Goal: Navigation & Orientation: Find specific page/section

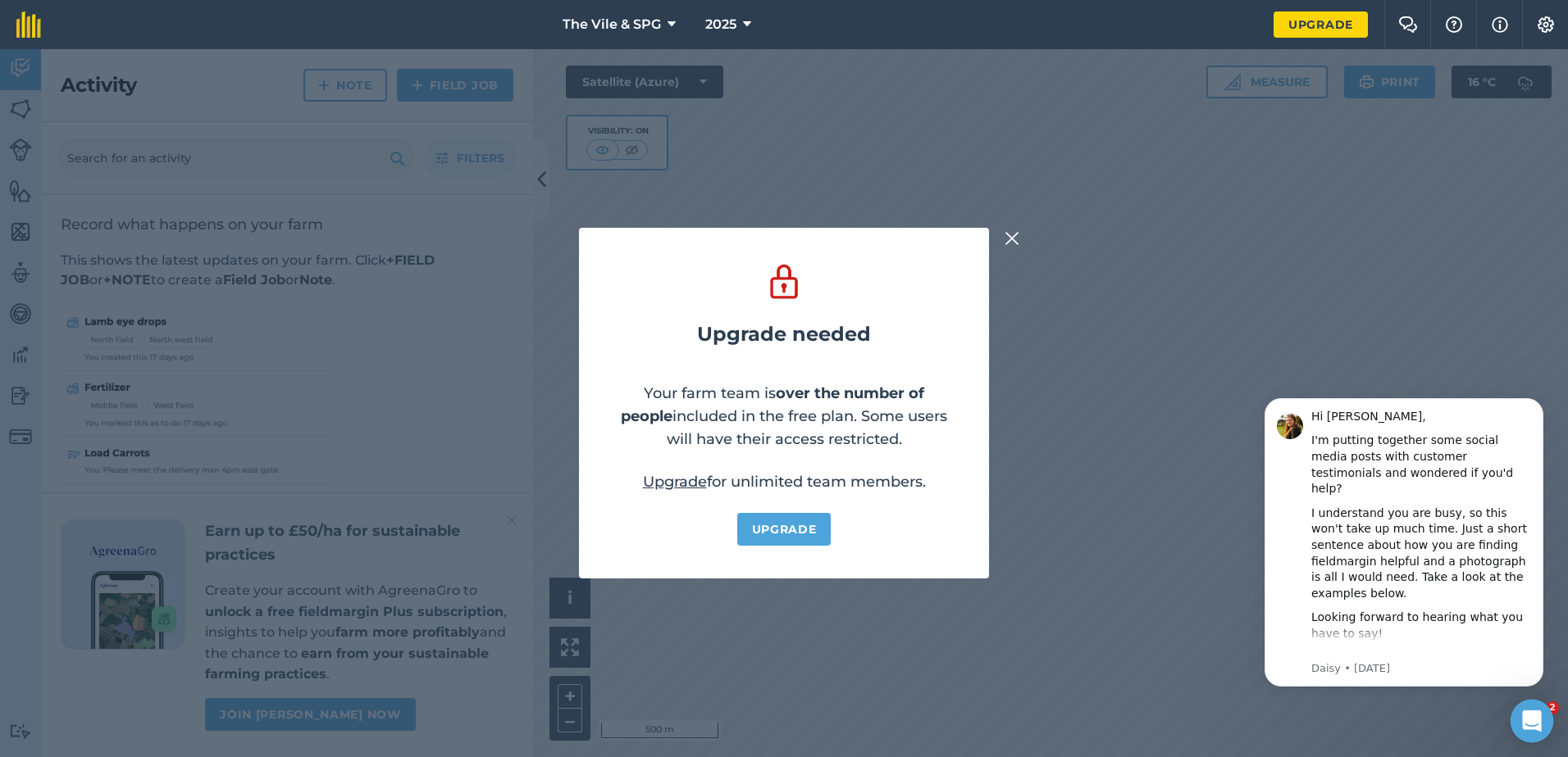
click at [1537, 723] on icon "Open Intercom Messenger" at bounding box center [1531, 721] width 19 height 21
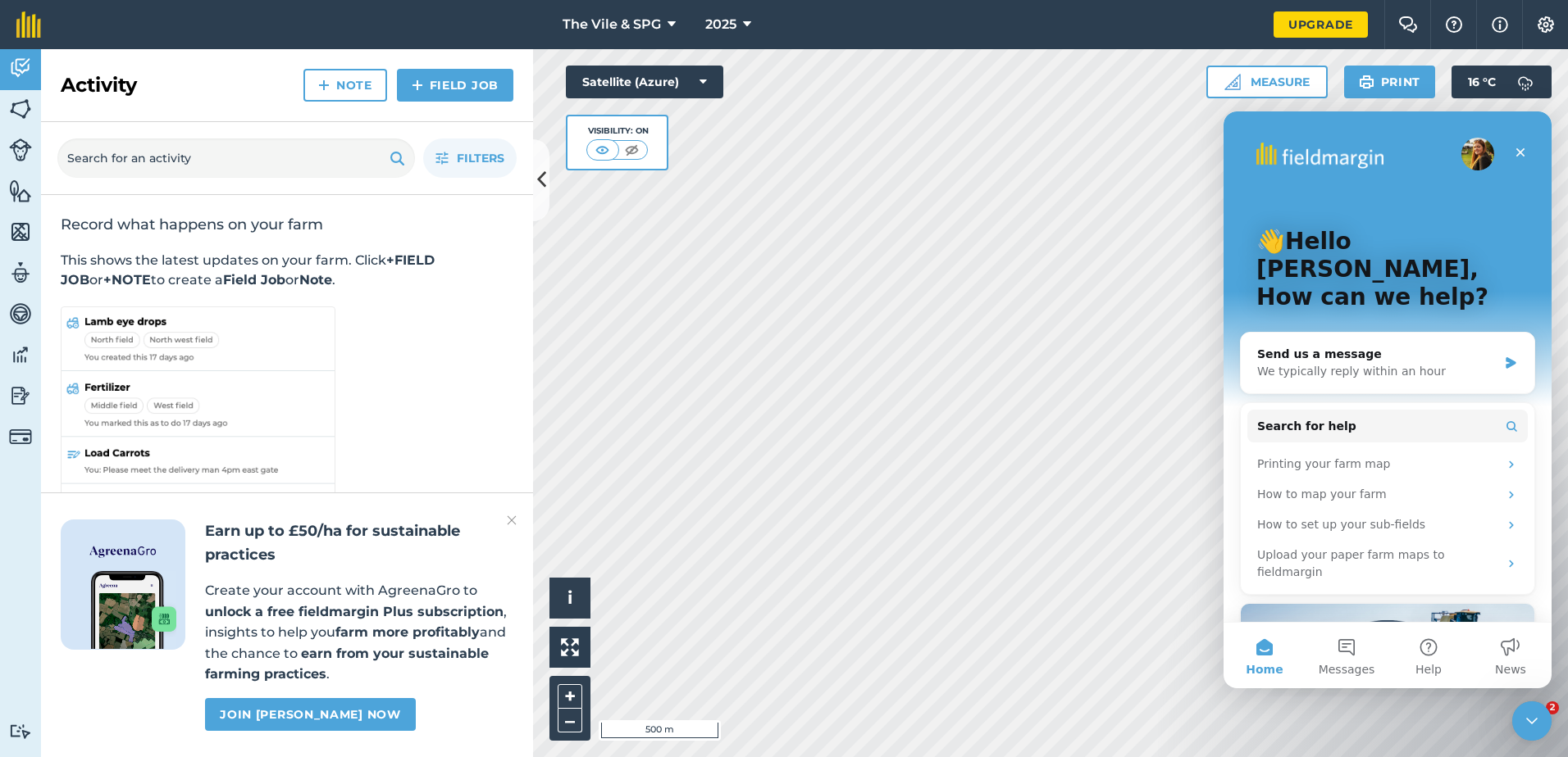
click at [1536, 723] on icon "Close Intercom Messenger" at bounding box center [1531, 721] width 20 height 20
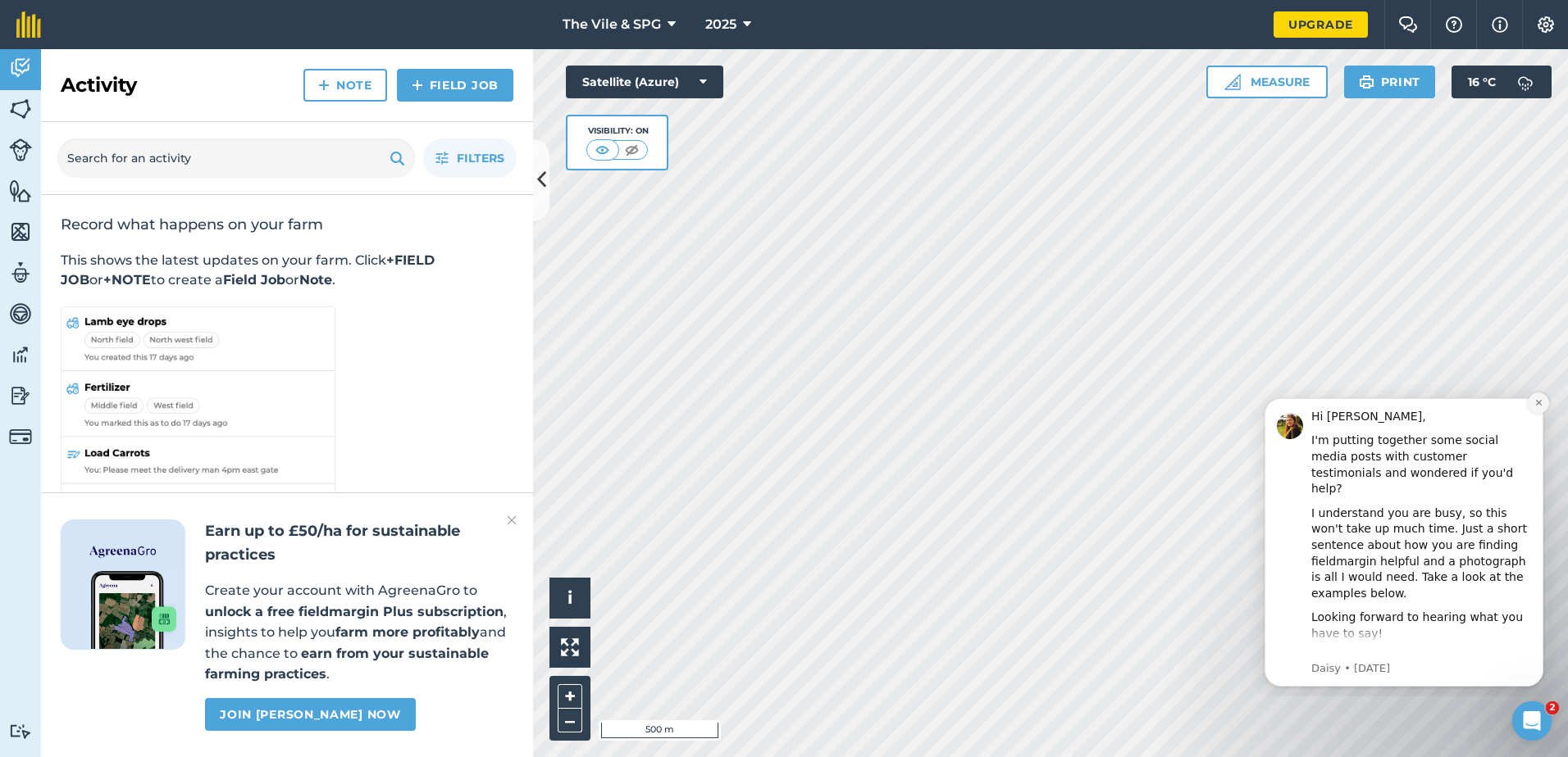
click at [1538, 402] on icon "Dismiss notification" at bounding box center [1538, 402] width 6 height 6
click at [1537, 404] on icon "Dismiss notification" at bounding box center [1538, 402] width 6 height 6
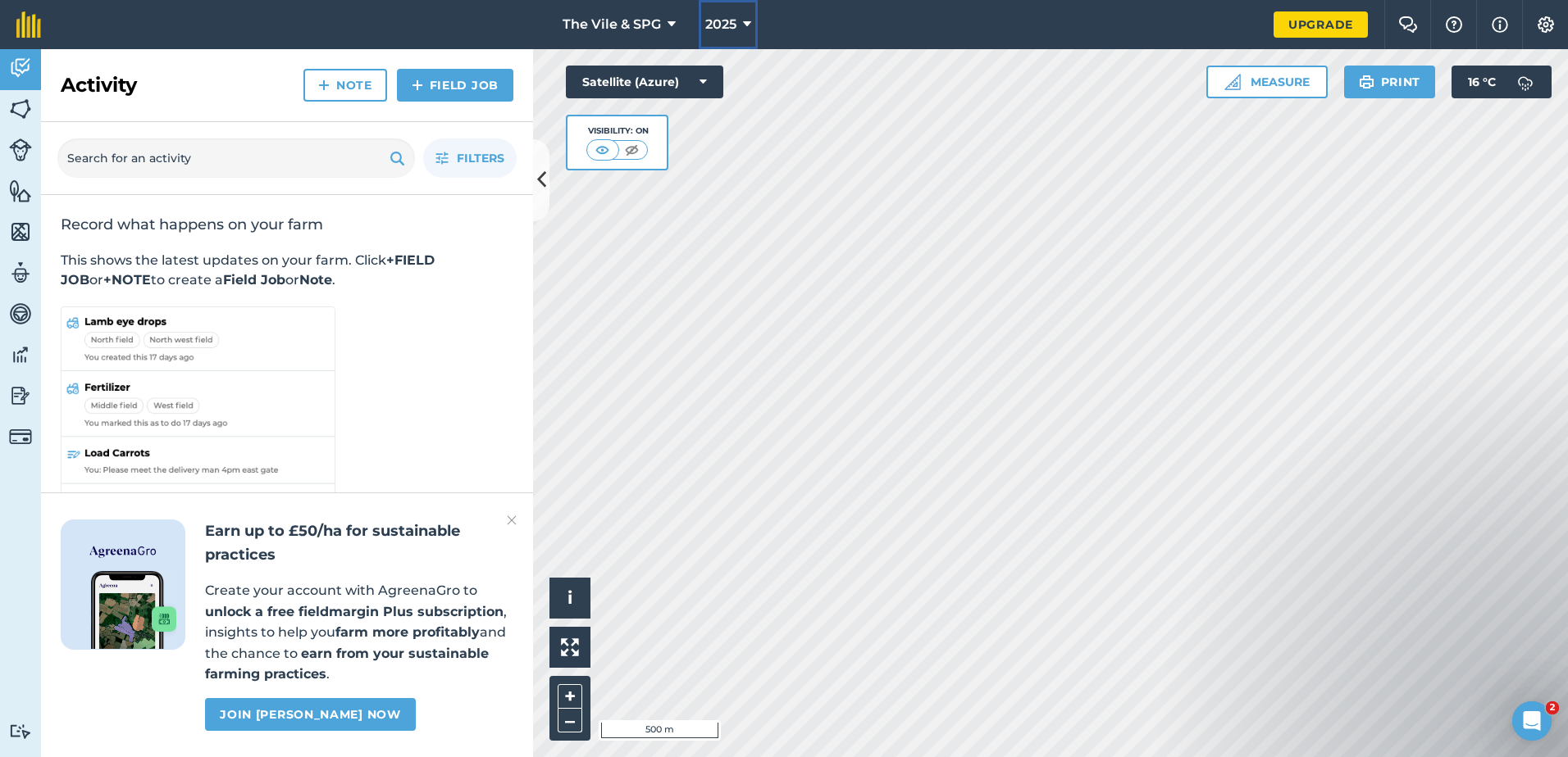
click at [738, 13] on button "2025" at bounding box center [728, 24] width 59 height 49
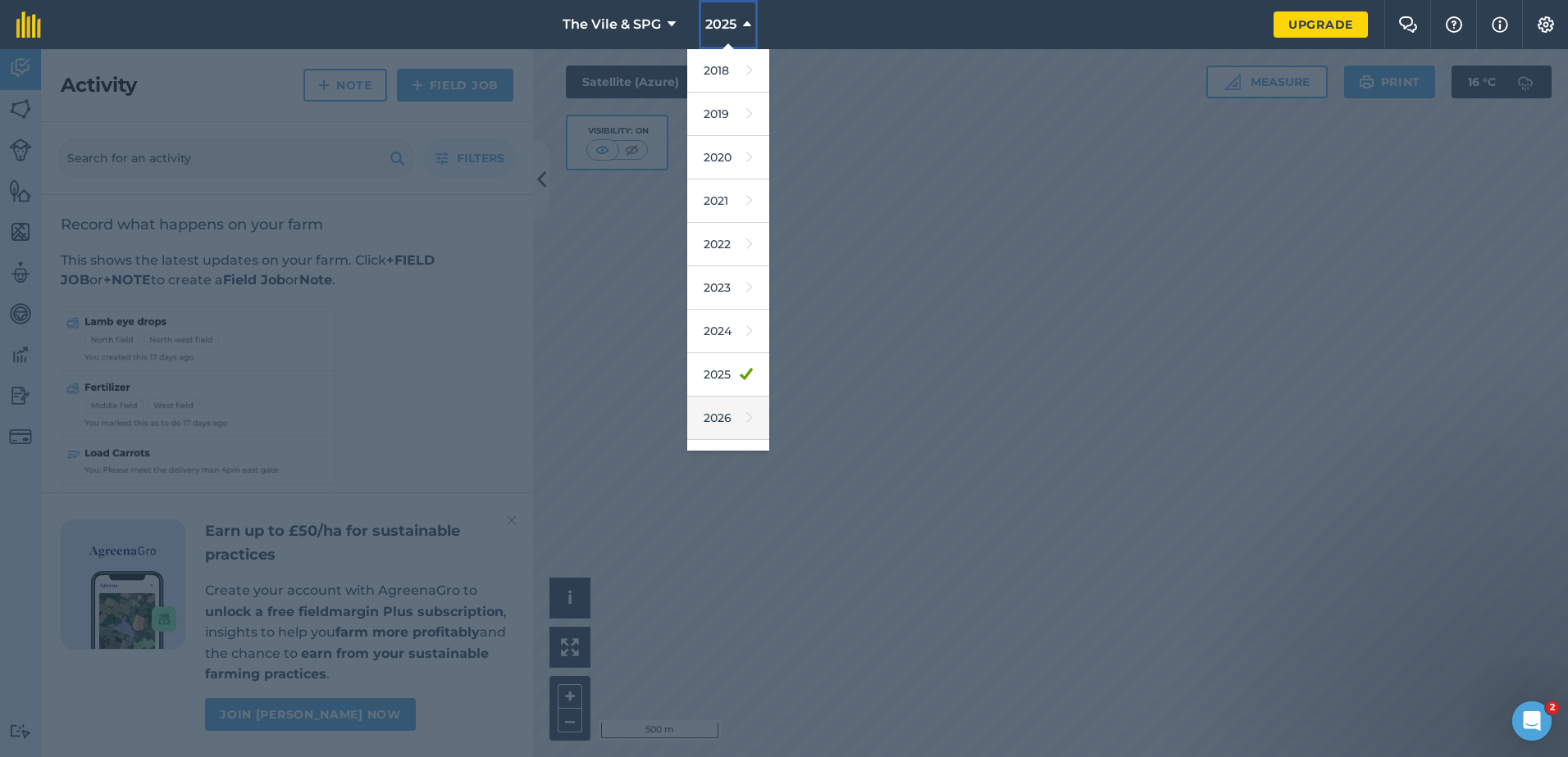
scroll to position [33, 0]
click at [746, 375] on icon at bounding box center [750, 385] width 7 height 23
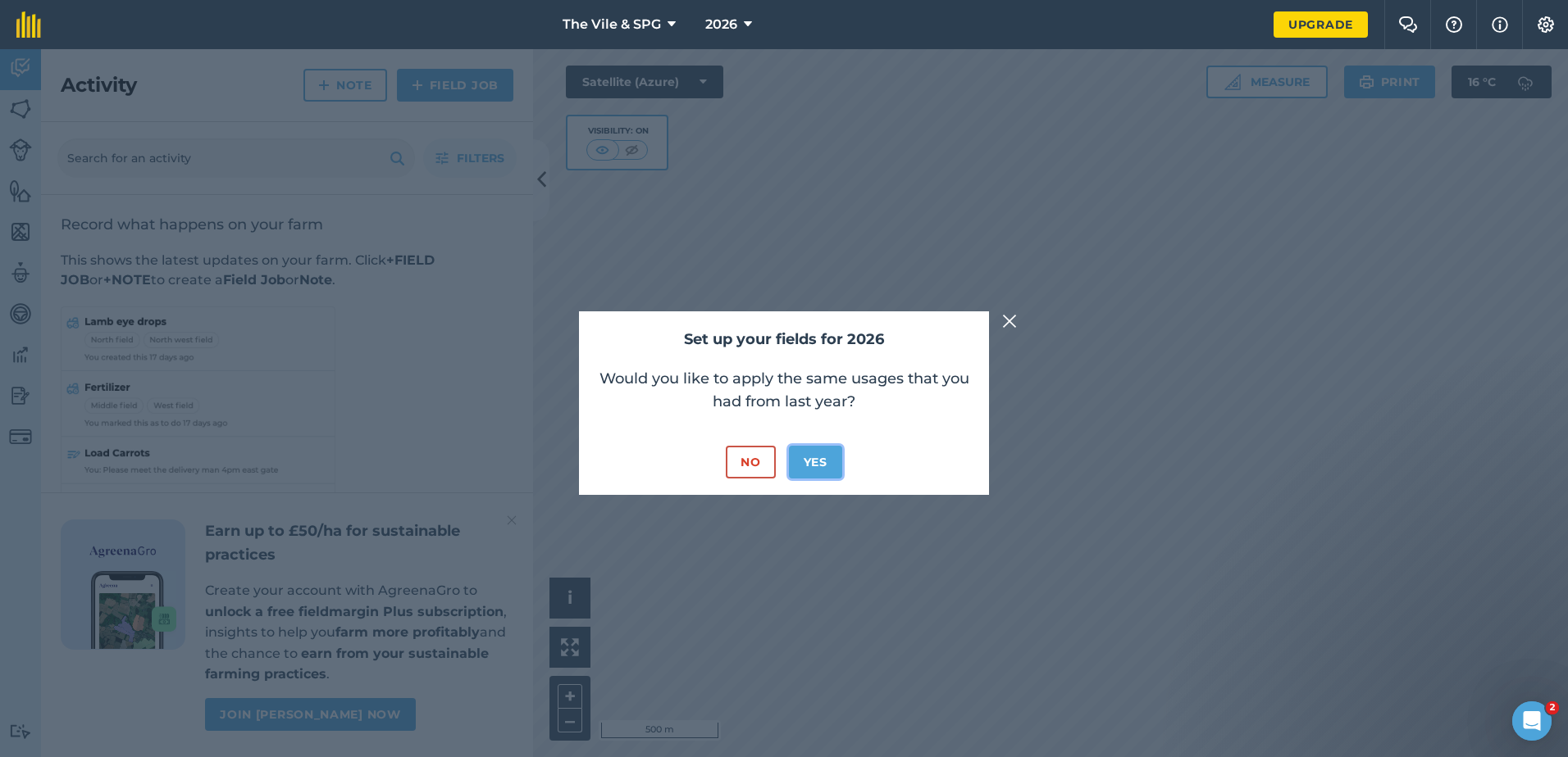
click at [812, 454] on button "Yes" at bounding box center [816, 462] width 53 height 33
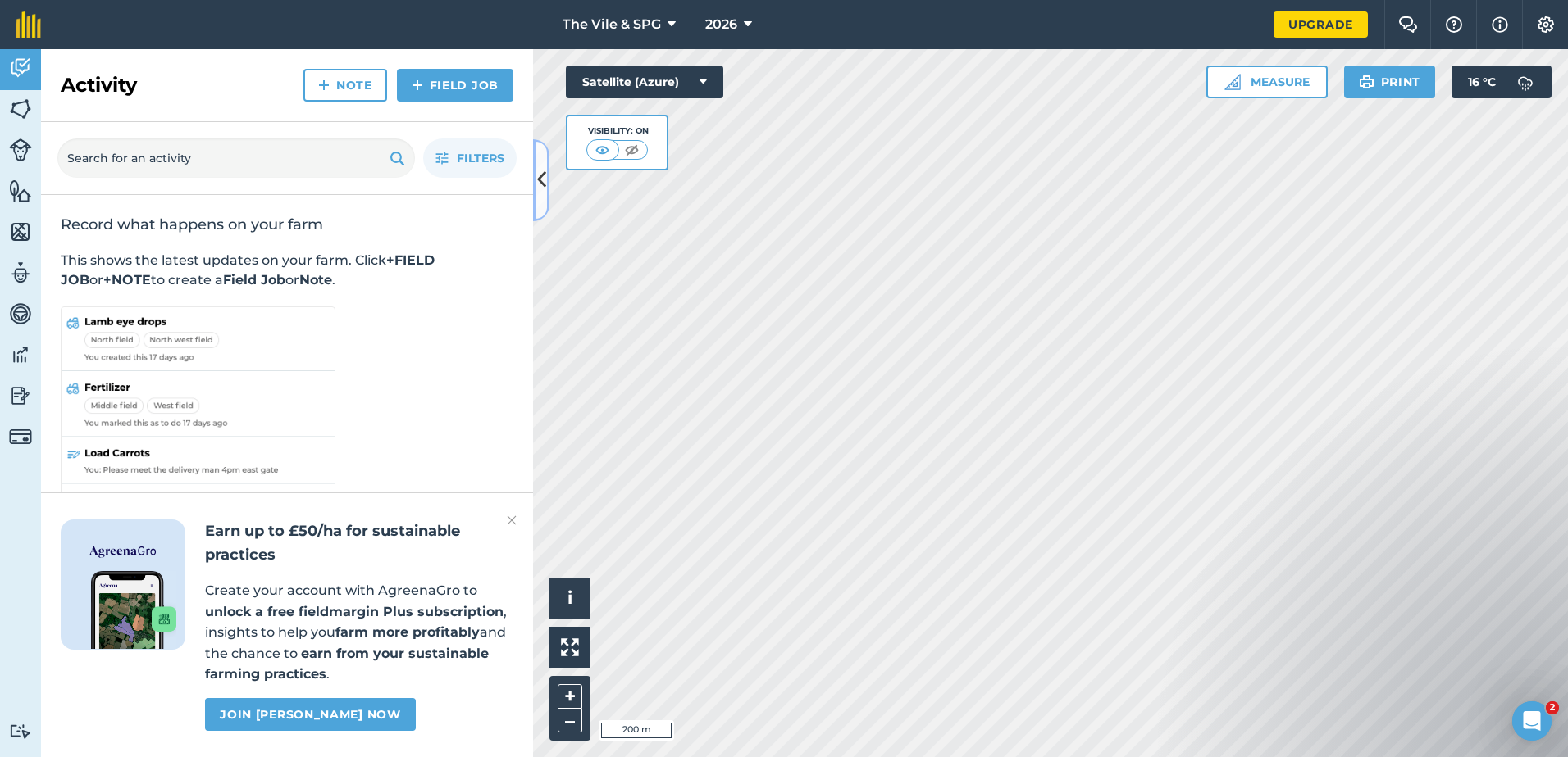
click at [541, 174] on icon at bounding box center [542, 180] width 9 height 28
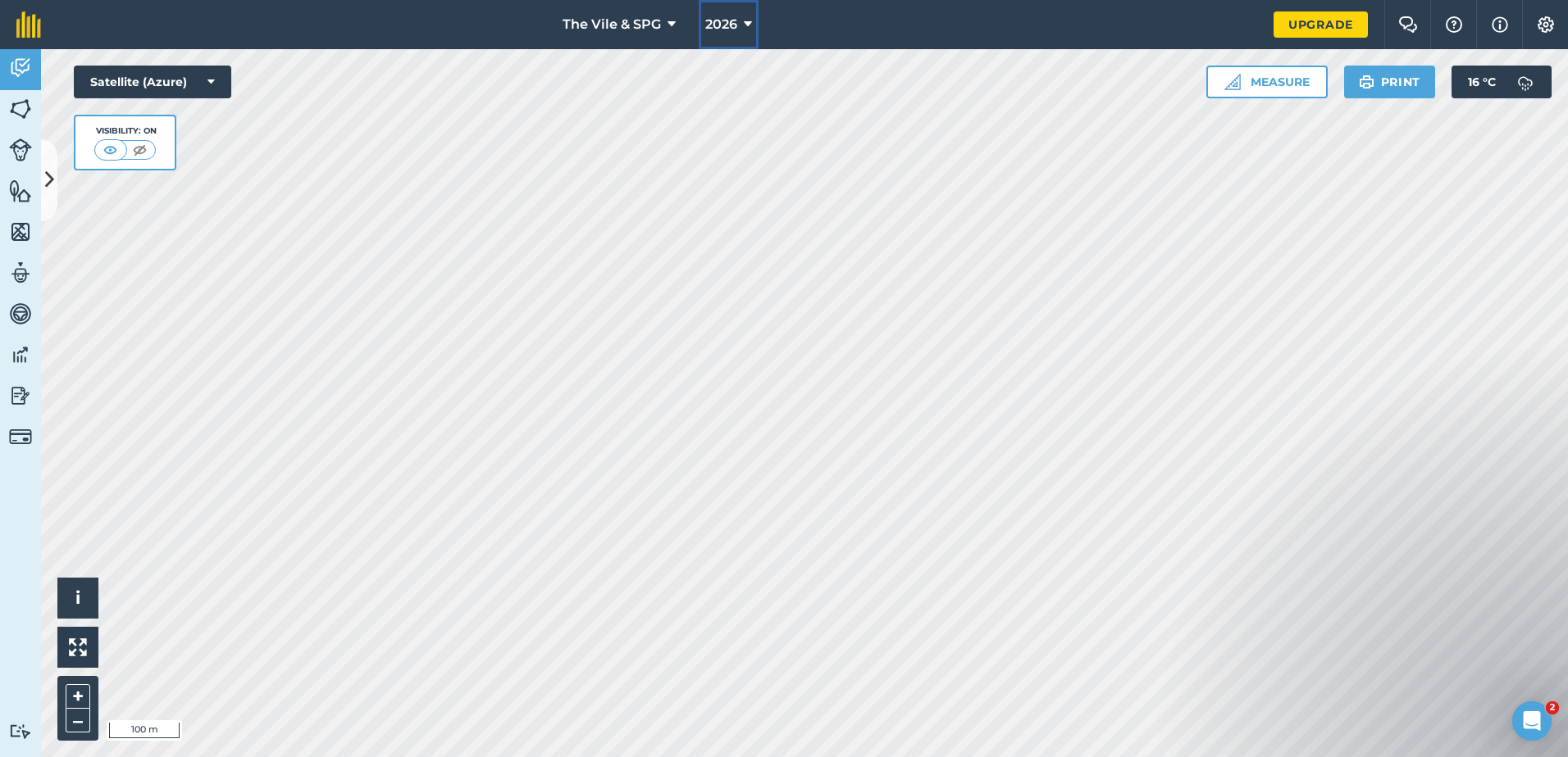
click at [744, 25] on icon at bounding box center [748, 24] width 9 height 20
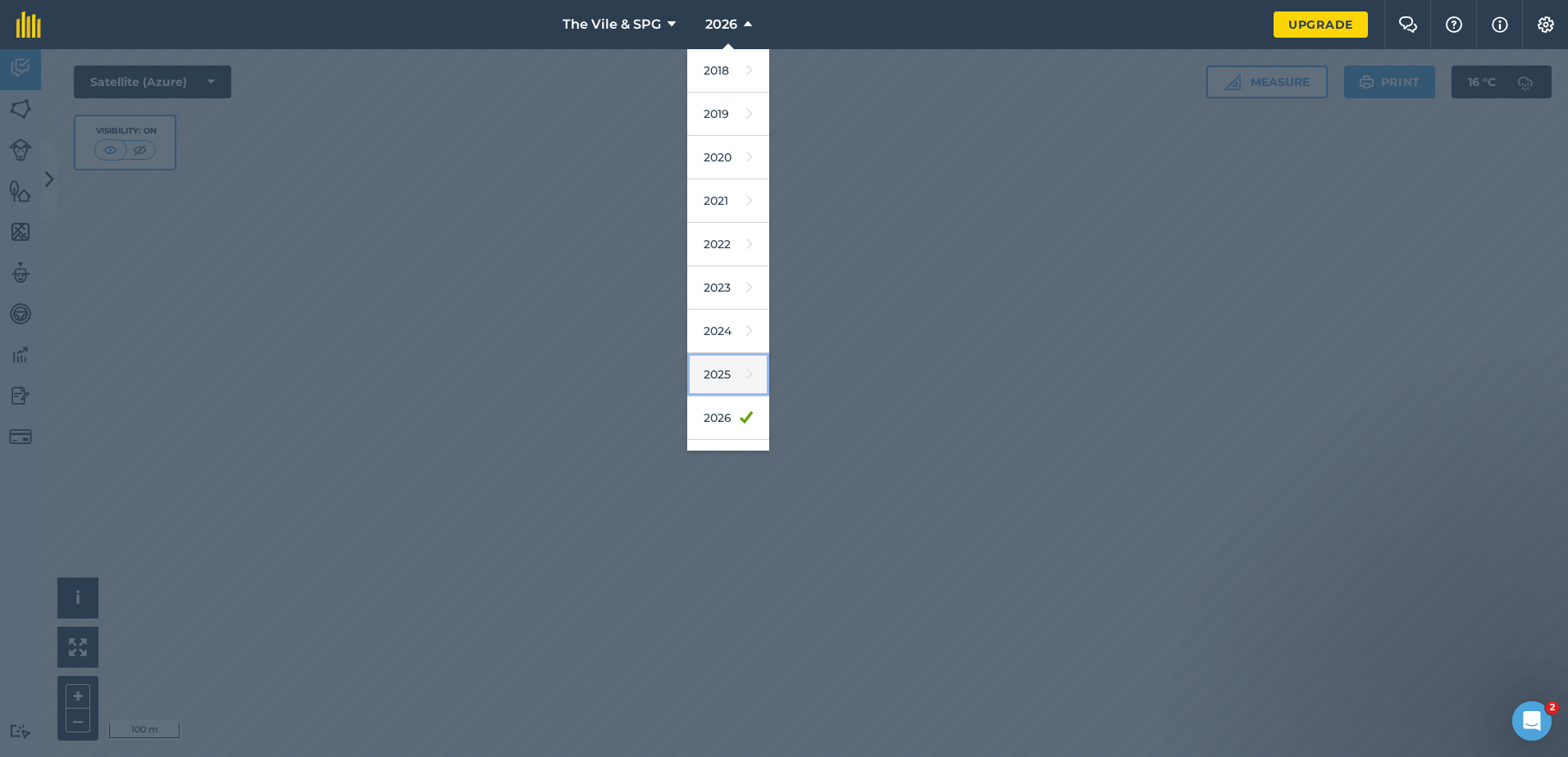
click at [746, 372] on icon at bounding box center [750, 375] width 7 height 23
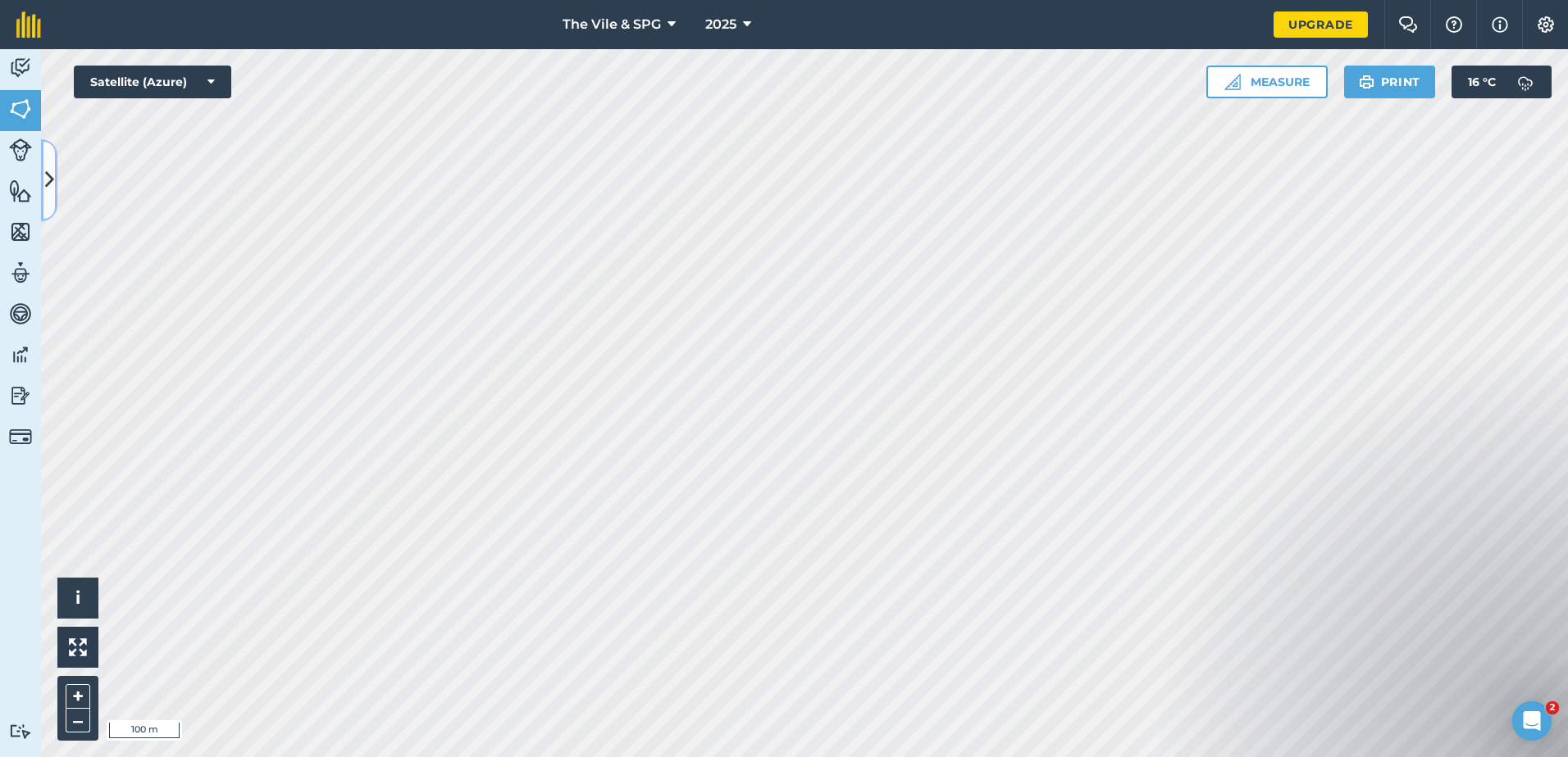
click at [45, 178] on icon at bounding box center [49, 180] width 9 height 28
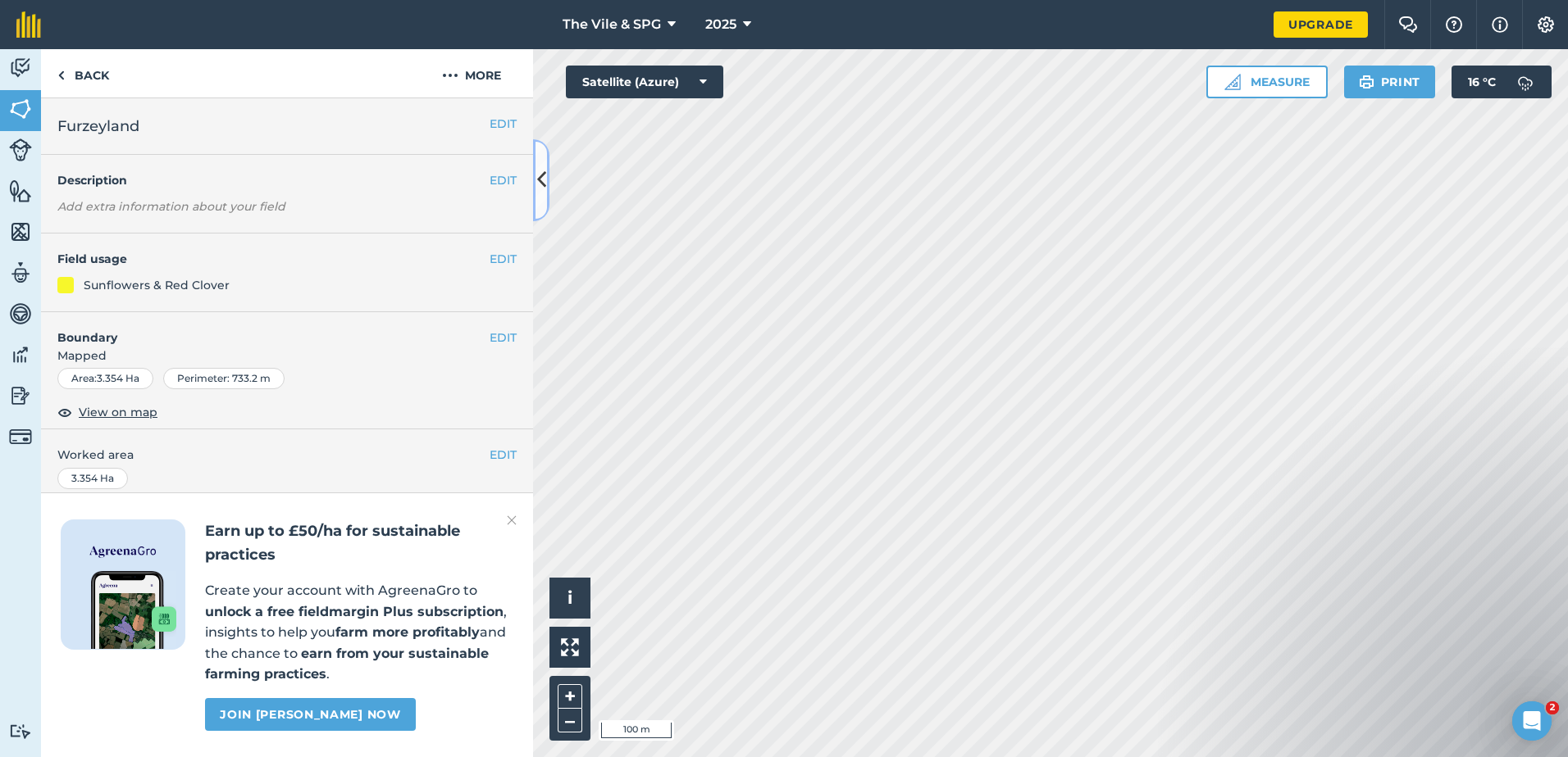
click at [541, 181] on icon at bounding box center [542, 180] width 9 height 28
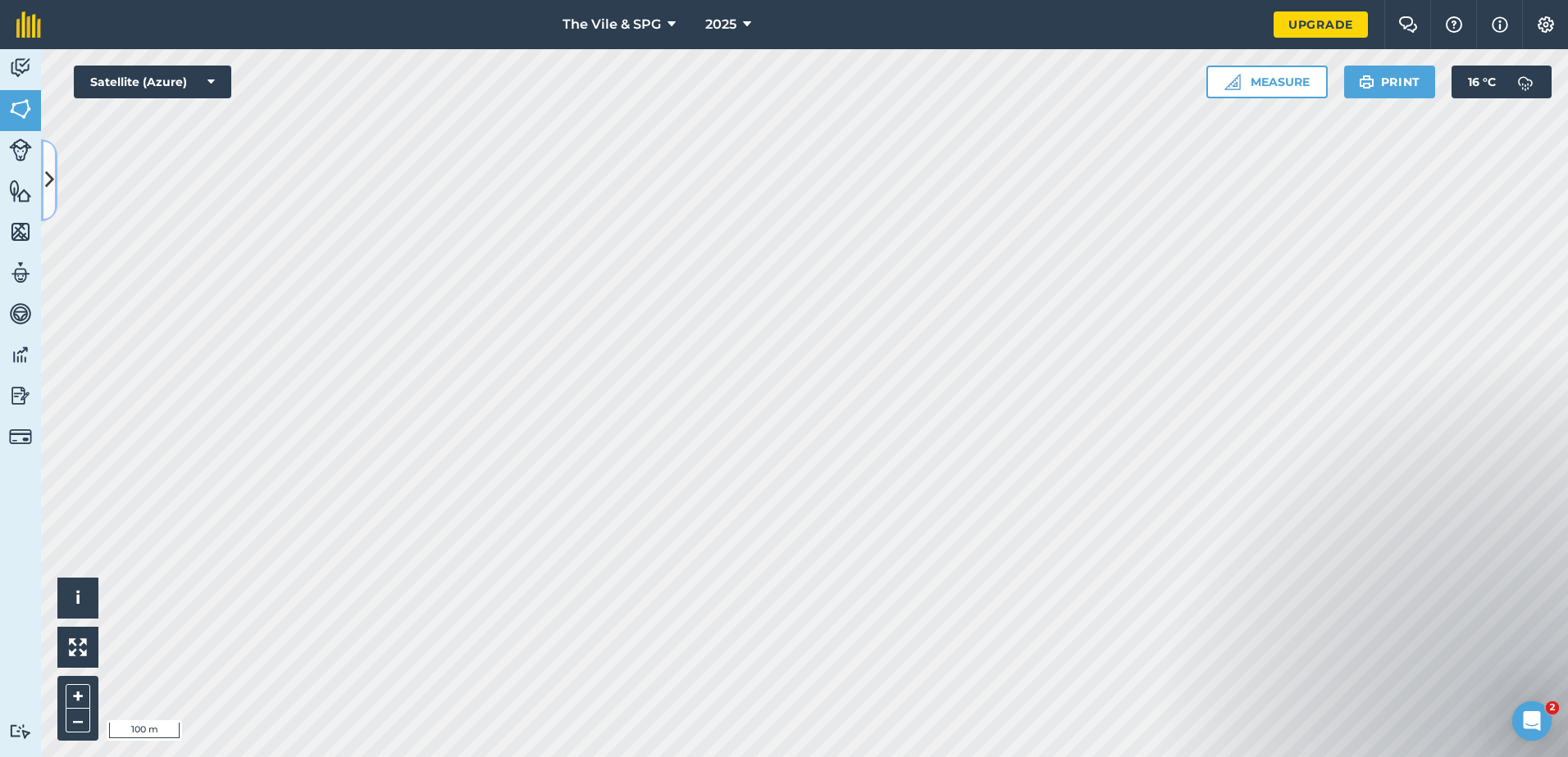
click at [50, 173] on icon at bounding box center [49, 180] width 9 height 28
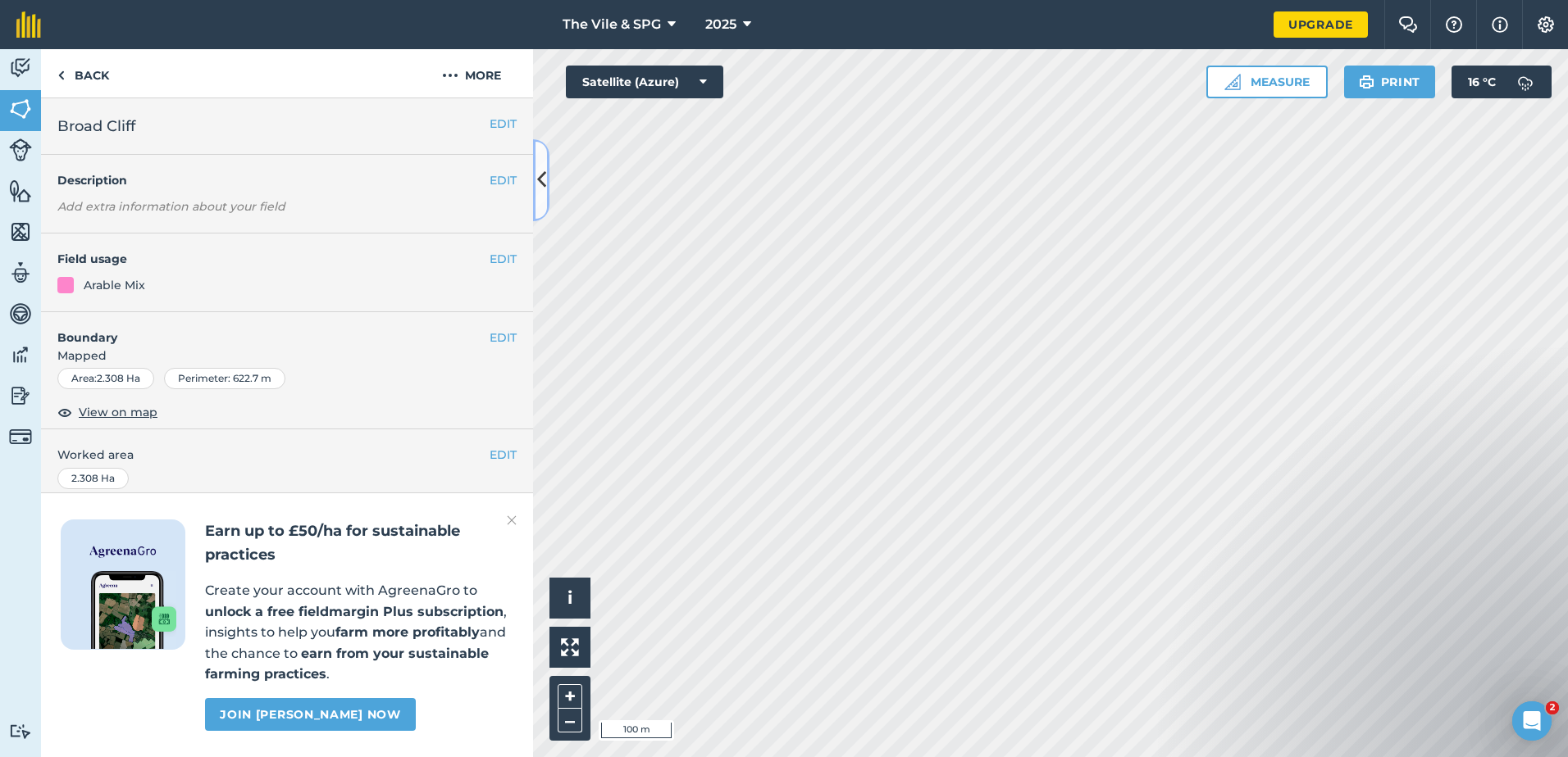
click at [540, 175] on icon at bounding box center [542, 180] width 9 height 28
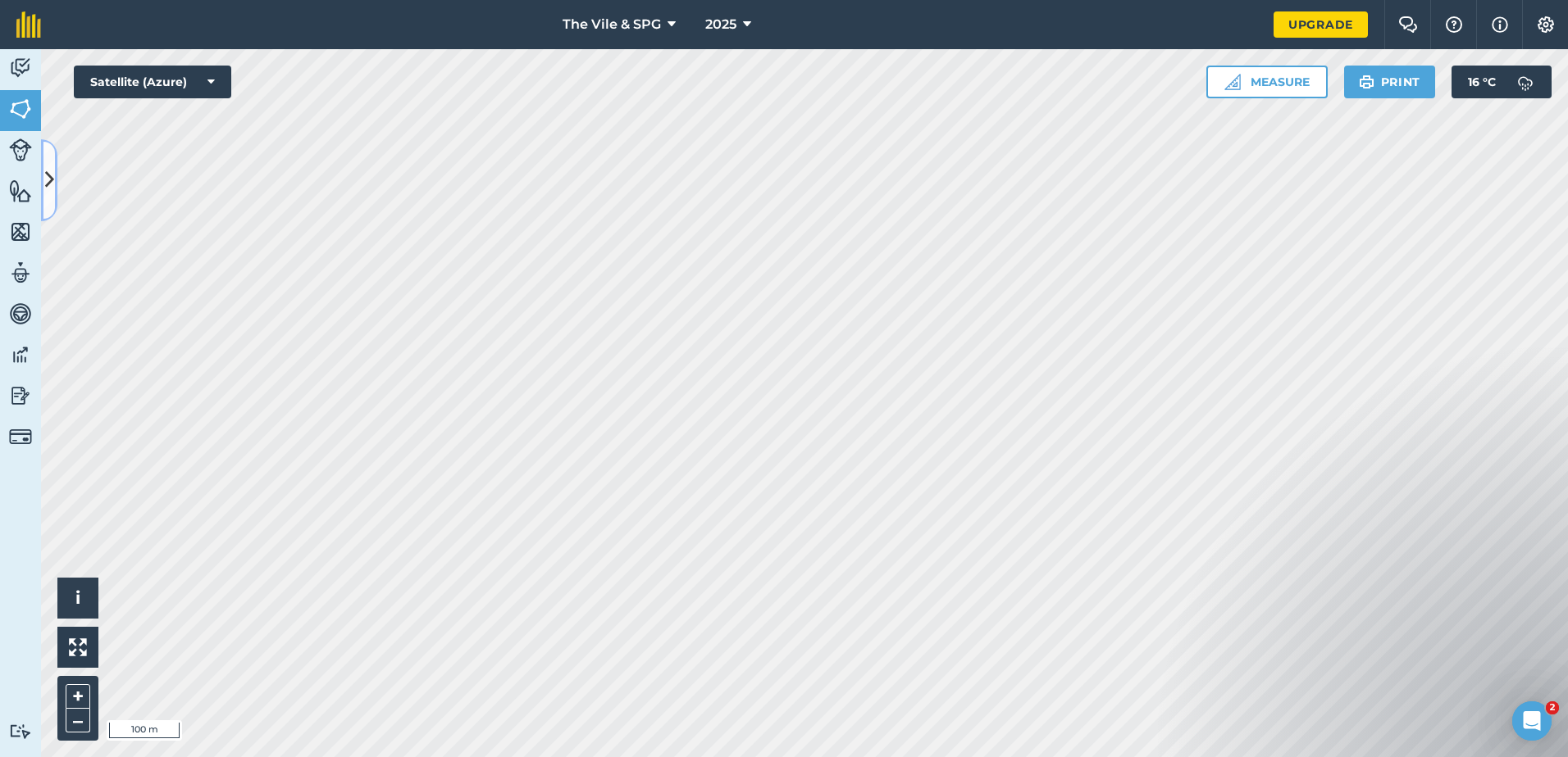
click at [48, 181] on icon at bounding box center [49, 180] width 9 height 28
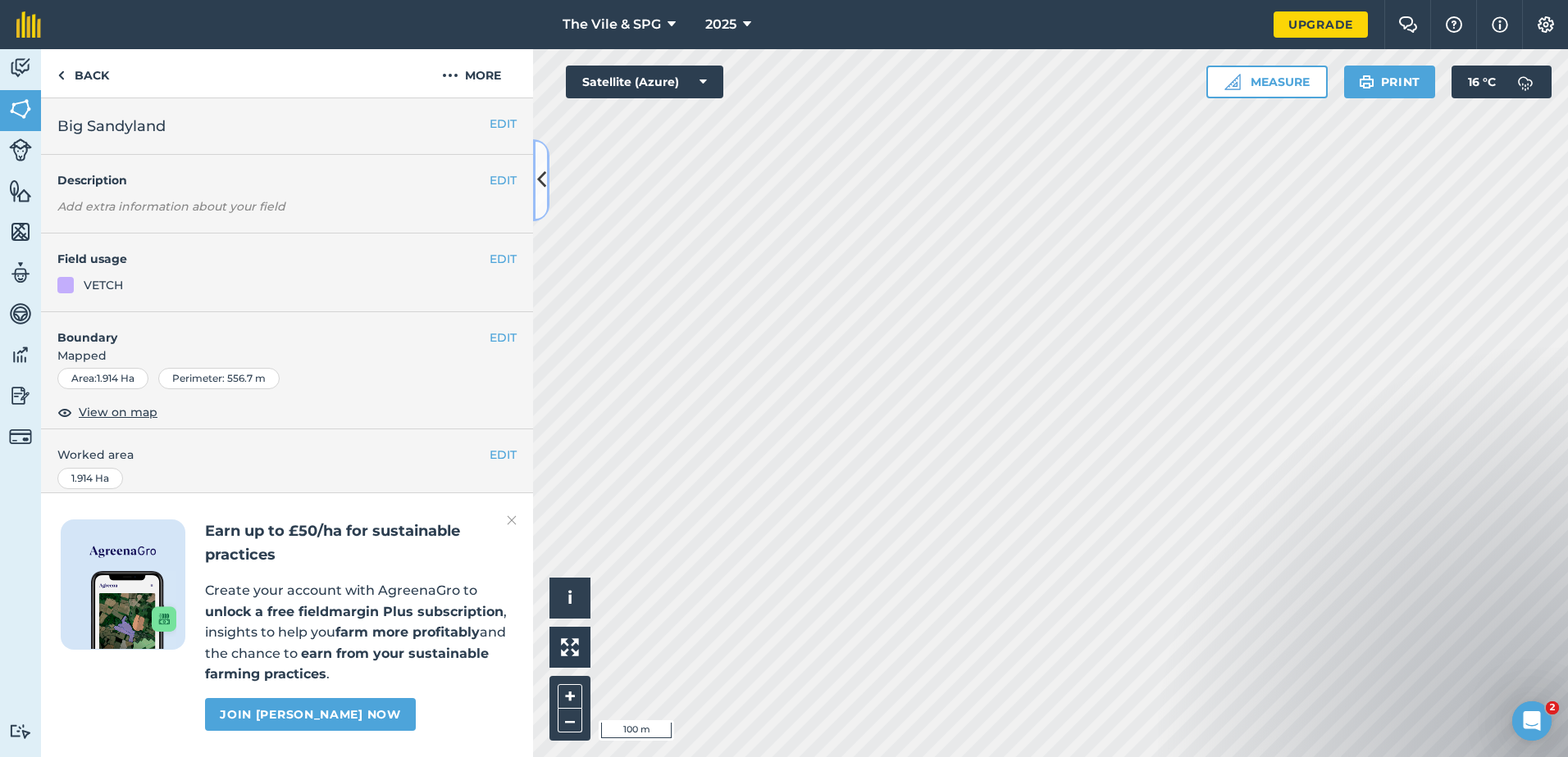
click at [543, 170] on icon at bounding box center [542, 180] width 9 height 28
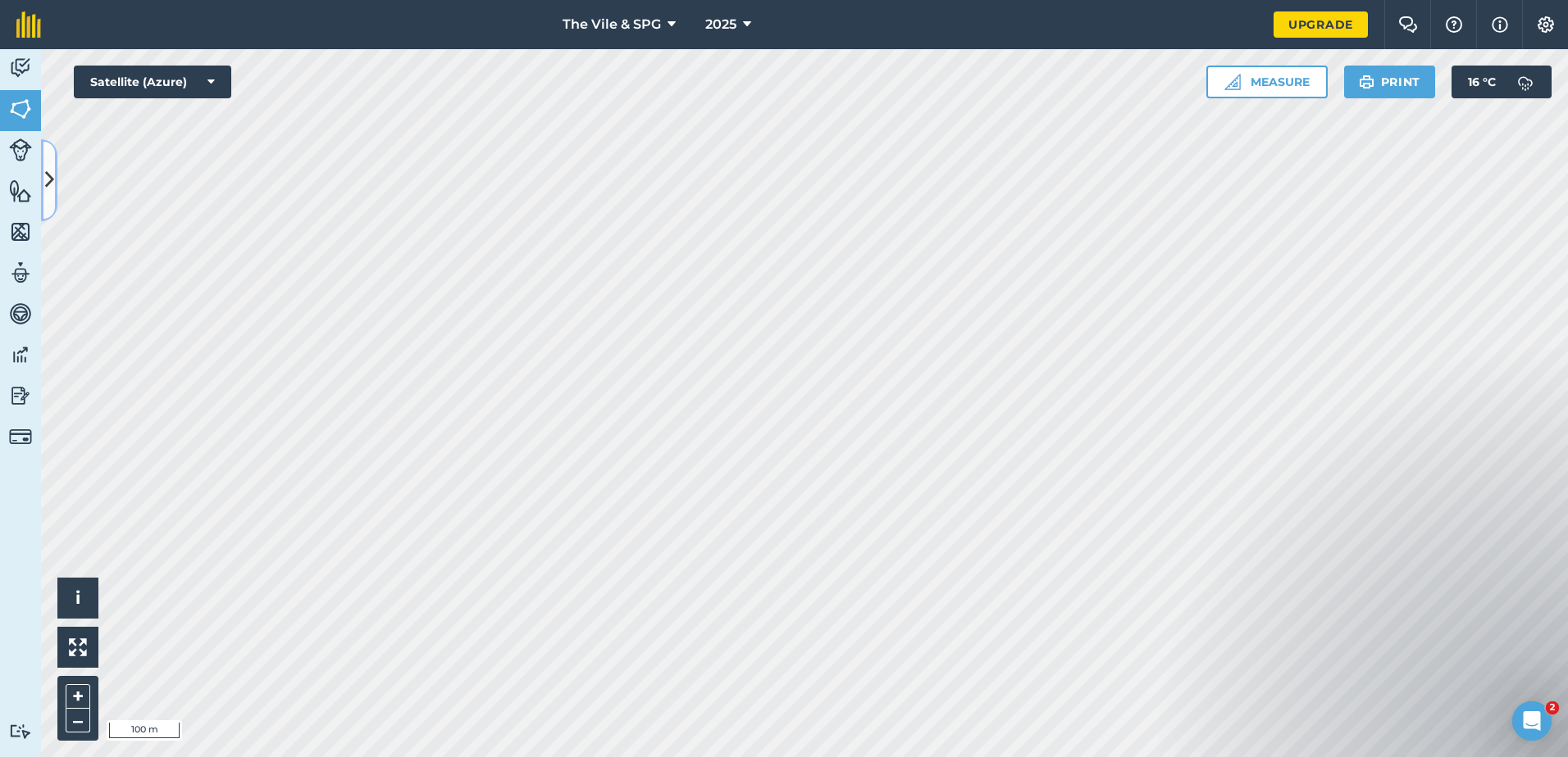
click at [52, 178] on icon at bounding box center [49, 180] width 9 height 28
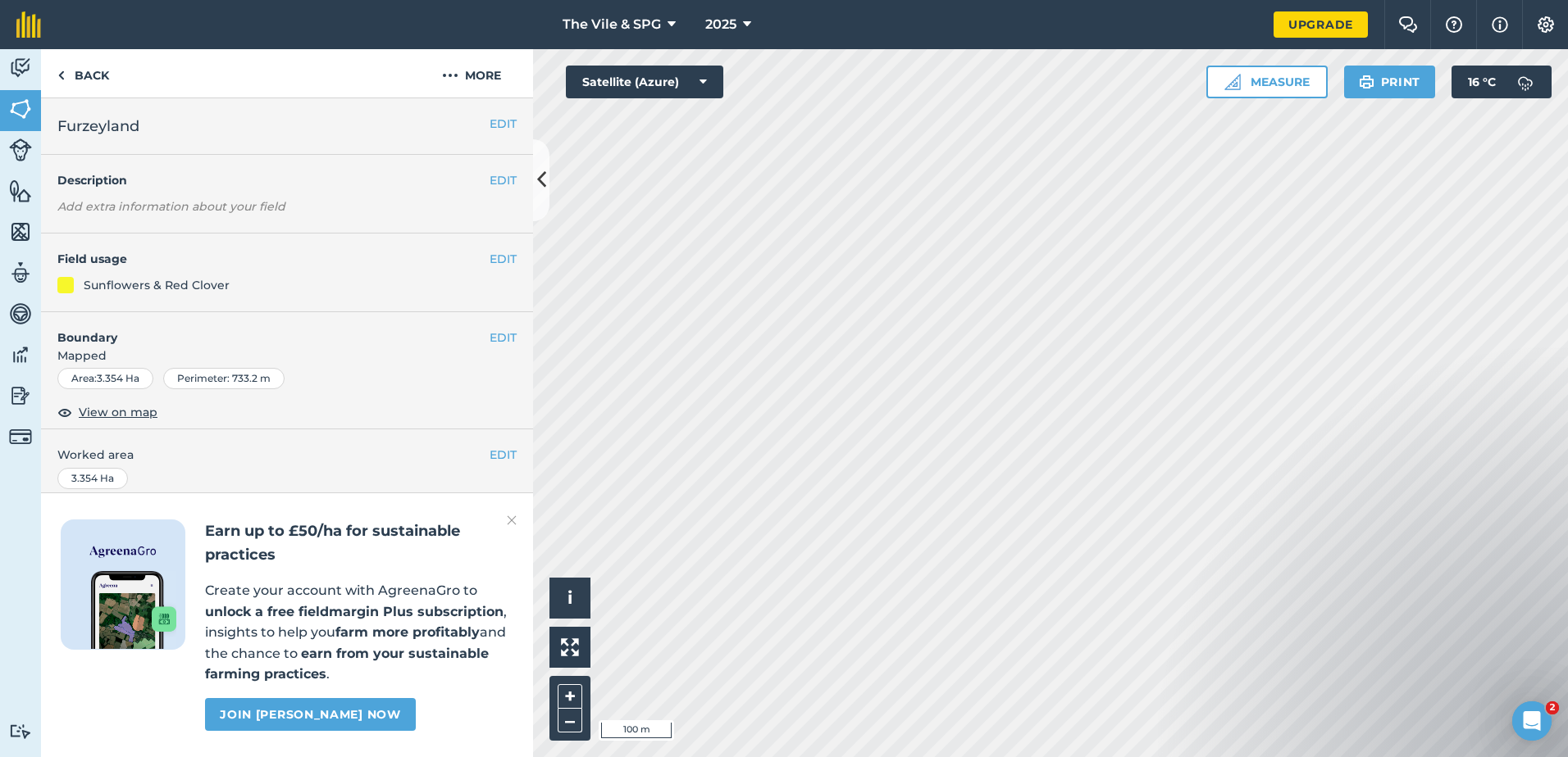
click at [513, 520] on img at bounding box center [511, 520] width 9 height 20
